Goal: Information Seeking & Learning: Learn about a topic

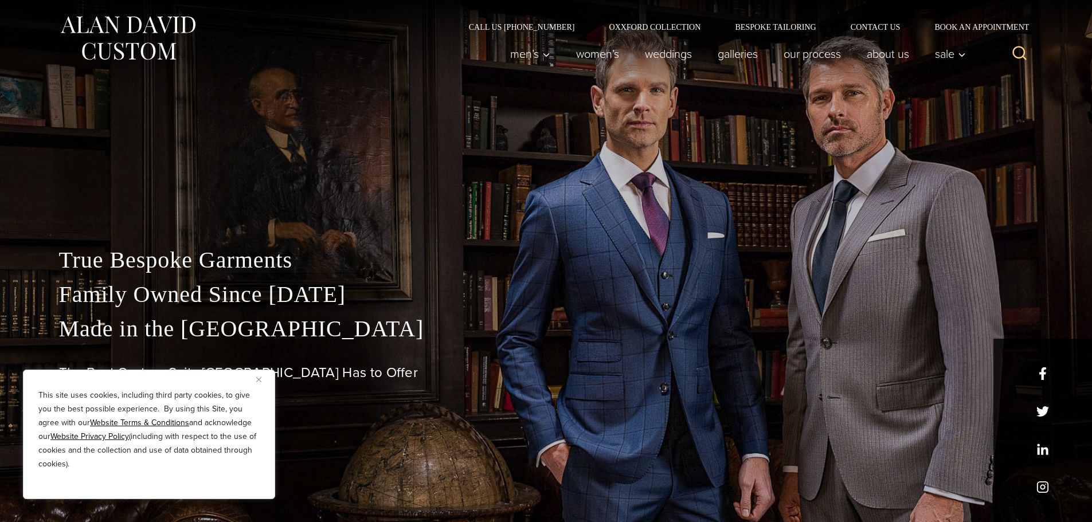
click at [262, 381] on button "Close" at bounding box center [263, 380] width 14 height 14
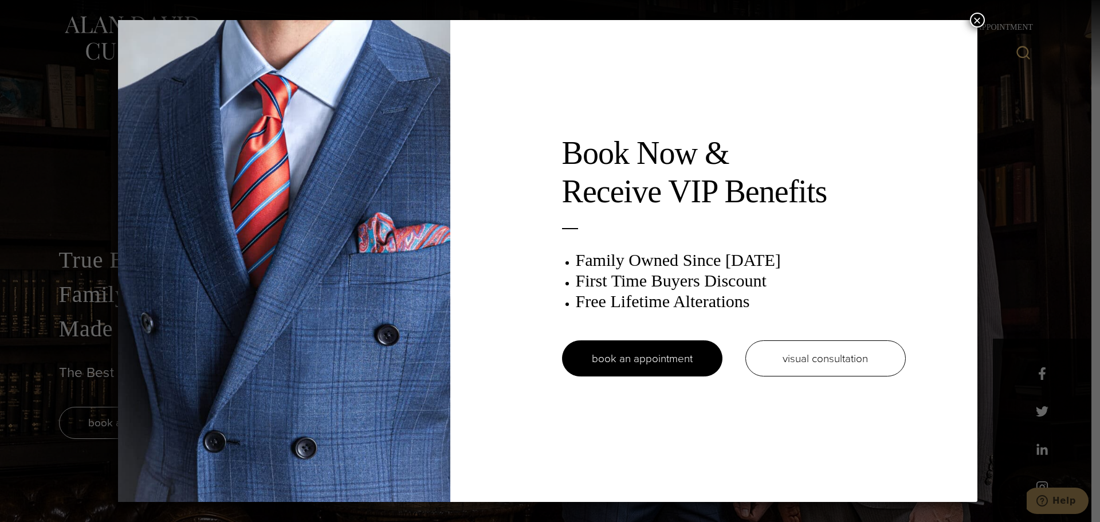
click at [980, 22] on button "×" at bounding box center [977, 20] width 15 height 15
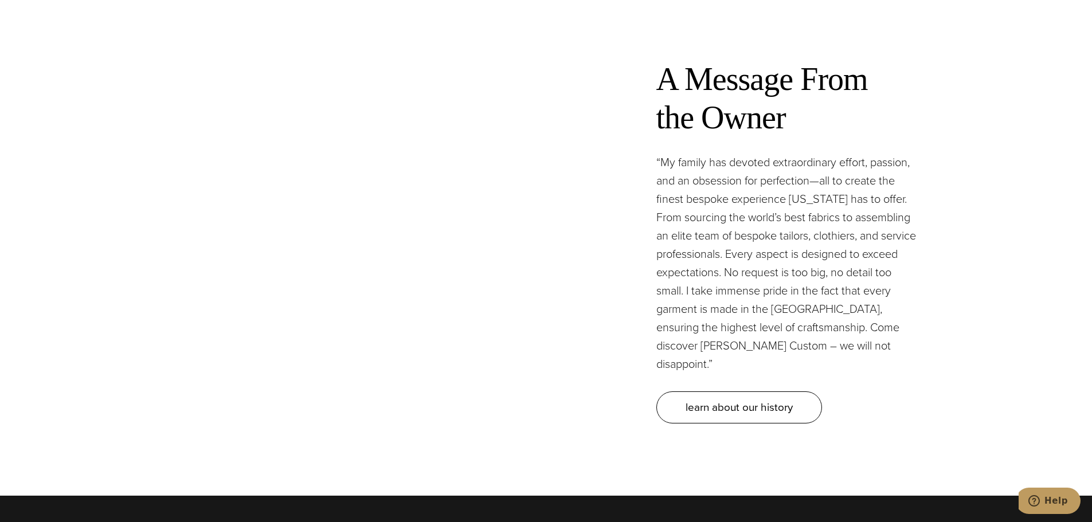
scroll to position [3414, 0]
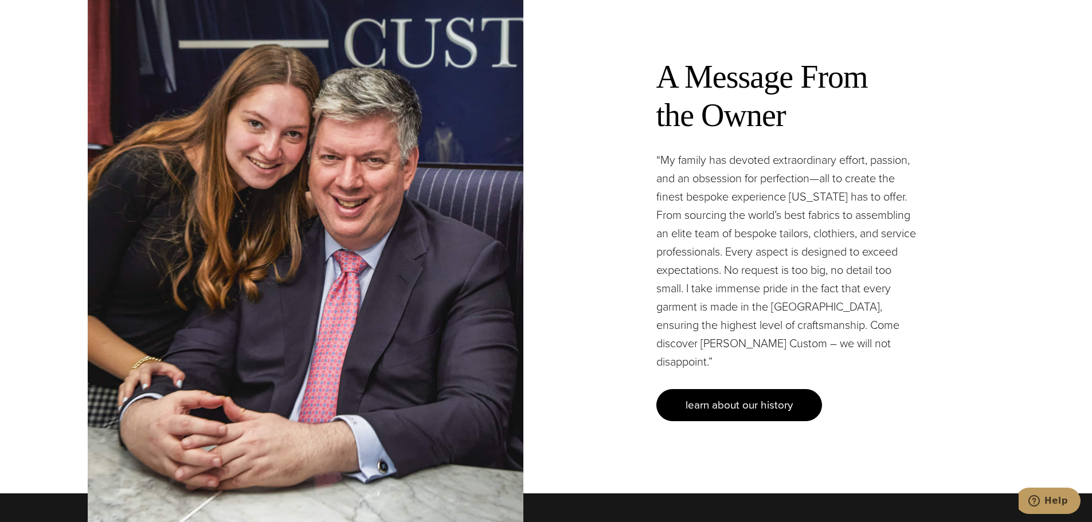
click at [737, 397] on span "learn about our history" at bounding box center [739, 405] width 107 height 17
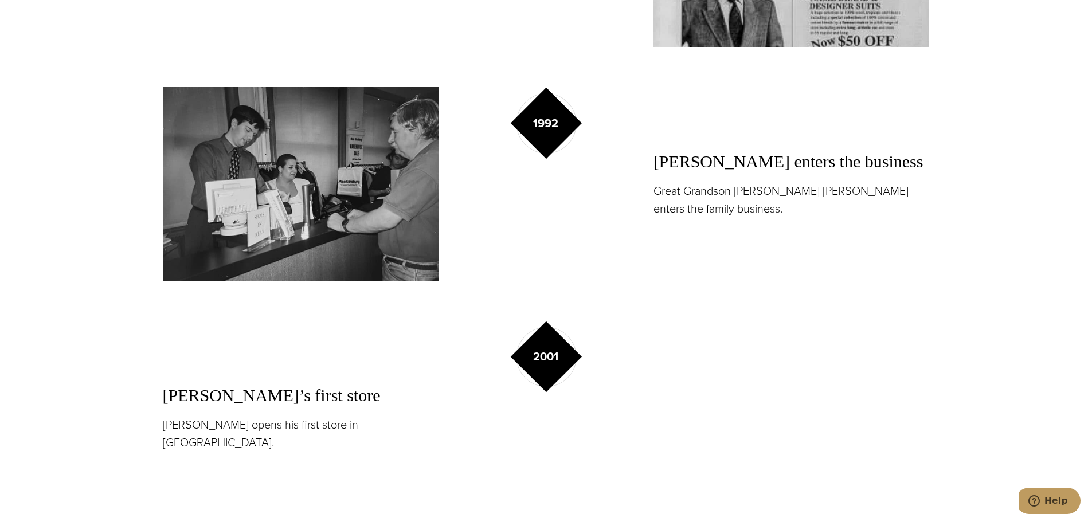
scroll to position [1518, 0]
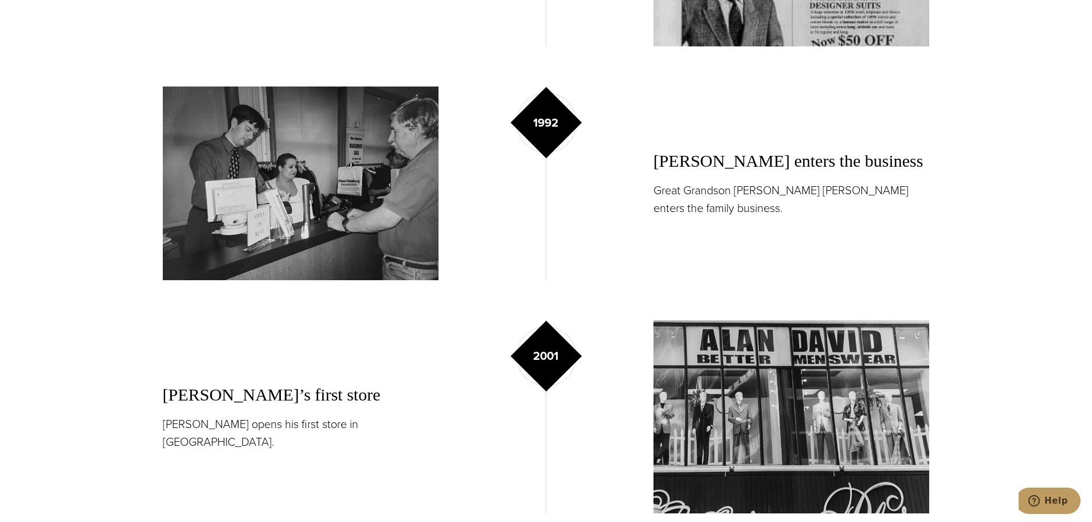
click at [999, 149] on section "1992 Alan enters the business Great Grandson Alan David Horowitz enters the fam…" at bounding box center [546, 183] width 917 height 193
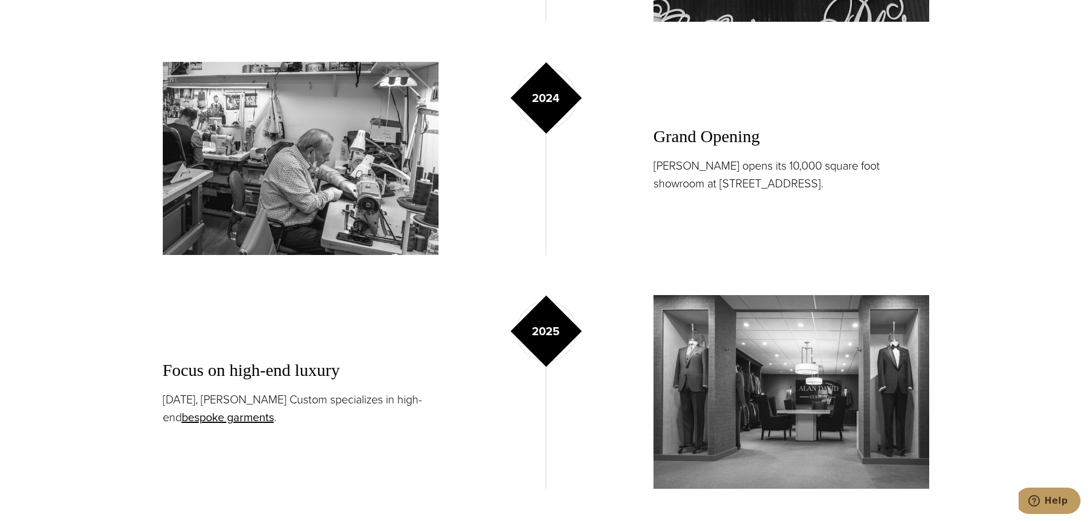
scroll to position [2008, 0]
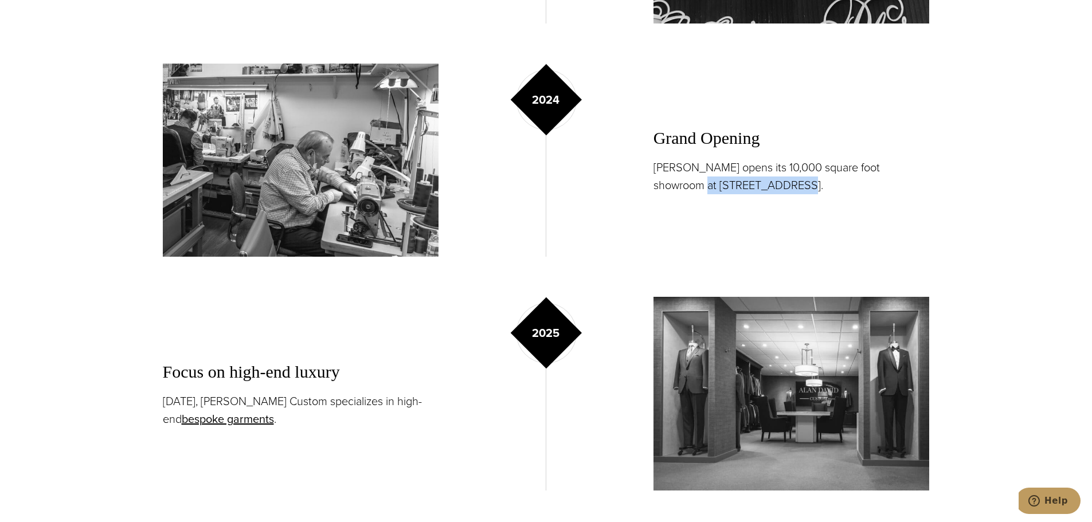
drag, startPoint x: 653, startPoint y: 185, endPoint x: 754, endPoint y: 186, distance: 100.3
click at [754, 186] on p "Alan David opens its 10,000 square foot showroom at 515 Madison Avenue." at bounding box center [791, 177] width 276 height 36
copy p "515 Madison Avenue"
click at [620, 160] on div "2024 Grand Opening Alan David opens its 10,000 square foot showroom at 515 Madi…" at bounding box center [546, 160] width 767 height 193
click at [109, 344] on section "Focus on high-end luxury Today, Alan David Custom specializes in high-end bespo…" at bounding box center [546, 393] width 917 height 193
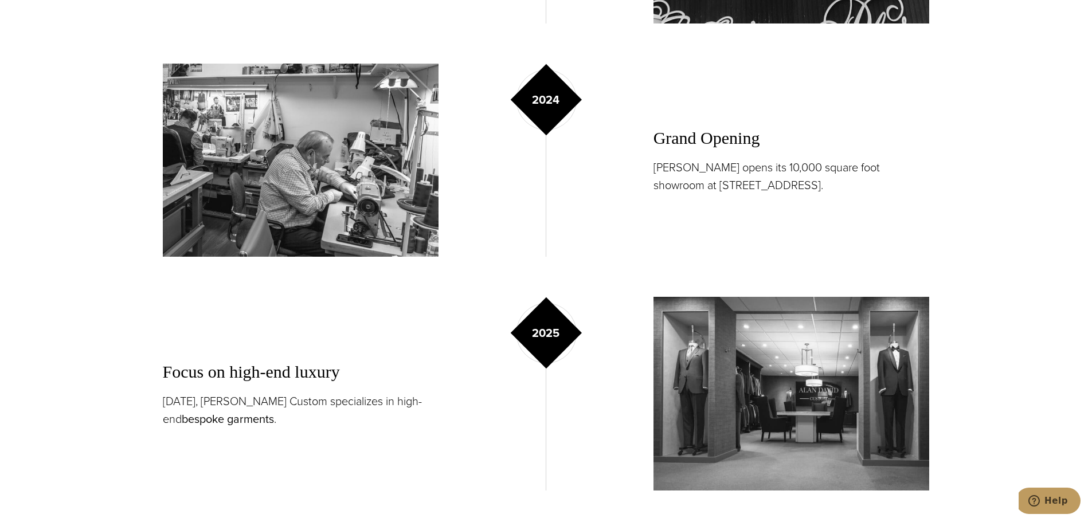
click at [193, 420] on link "bespoke garments" at bounding box center [228, 418] width 92 height 17
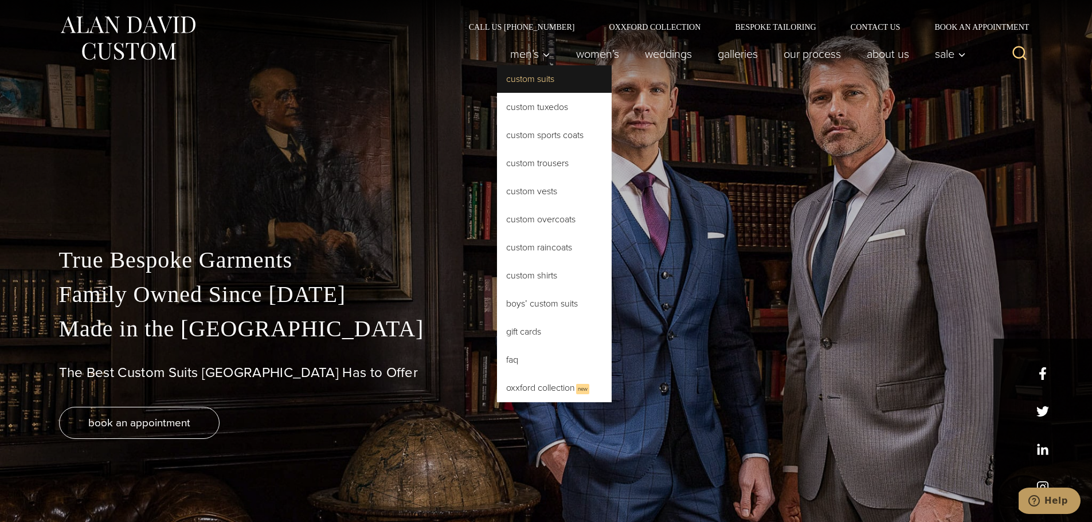
click at [530, 83] on link "Custom Suits" at bounding box center [554, 79] width 115 height 28
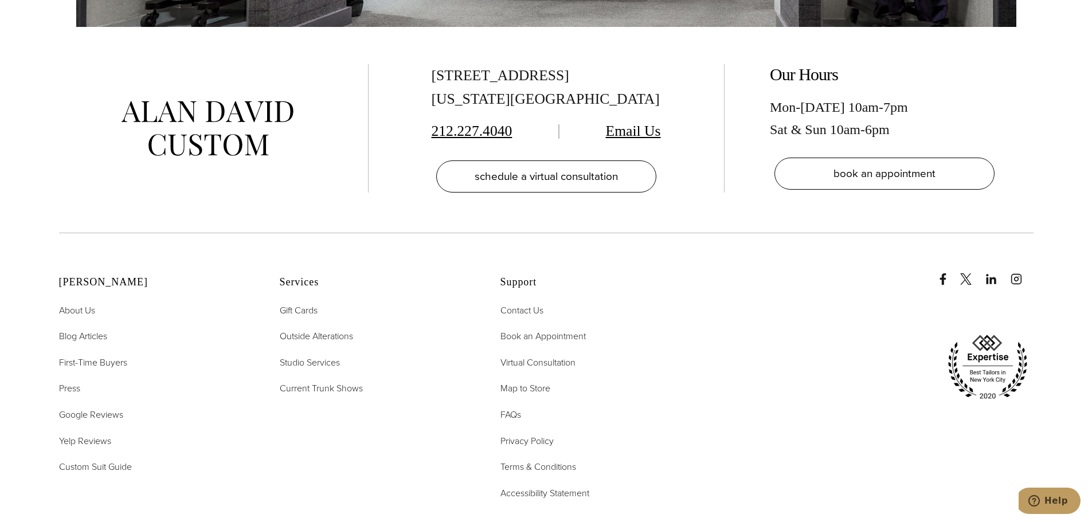
scroll to position [7290, 0]
